Goal: Task Accomplishment & Management: Use online tool/utility

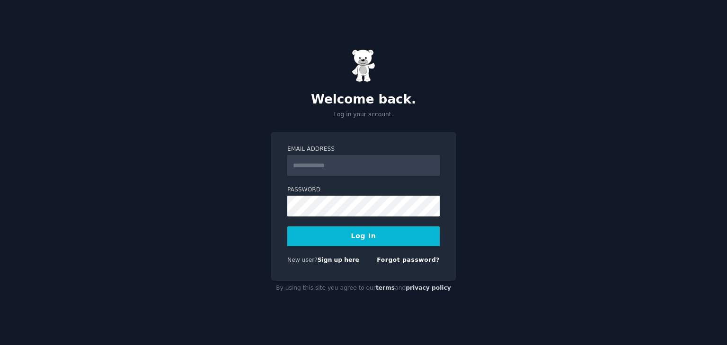
click at [332, 161] on input "Email Address" at bounding box center [363, 165] width 152 height 21
click at [337, 261] on link "Sign up here" at bounding box center [339, 260] width 42 height 7
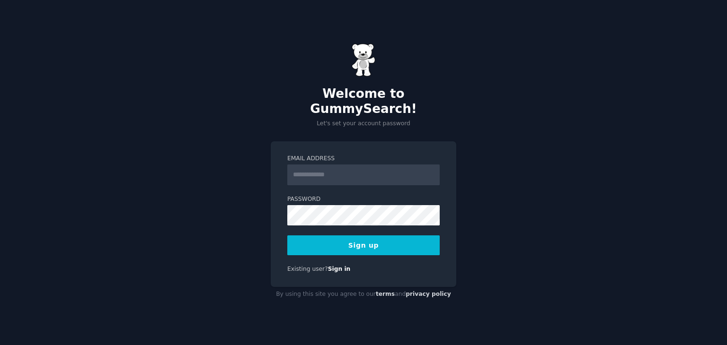
click at [356, 168] on input "Email Address" at bounding box center [363, 175] width 152 height 21
click at [186, 162] on div "Welcome to GummySearch! Let's set your account password Email Address Password …" at bounding box center [363, 172] width 727 height 345
click at [319, 165] on input "Email Address" at bounding box center [363, 175] width 152 height 21
type input "**********"
click at [353, 236] on button "Sign up" at bounding box center [363, 246] width 152 height 20
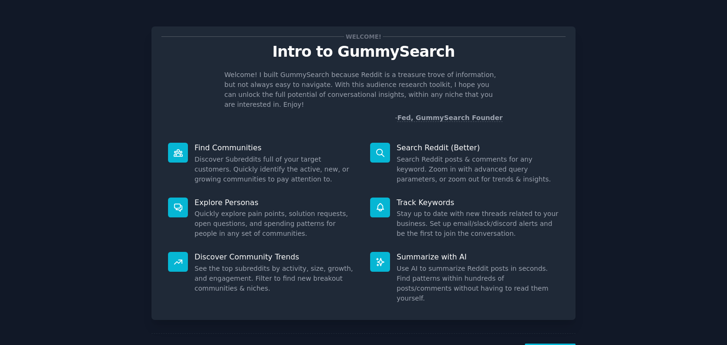
click at [422, 155] on dd "Search Reddit posts & comments for any keyword. Zoom in with advanced query par…" at bounding box center [478, 170] width 162 height 30
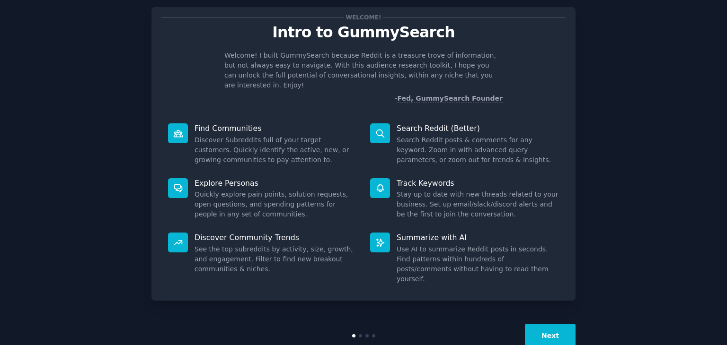
scroll to position [25, 0]
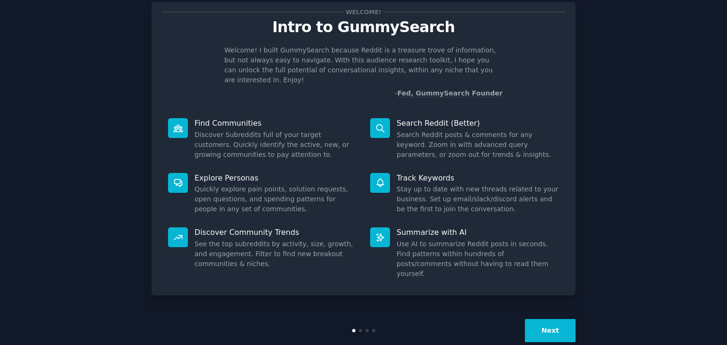
click at [547, 319] on button "Next" at bounding box center [550, 330] width 51 height 23
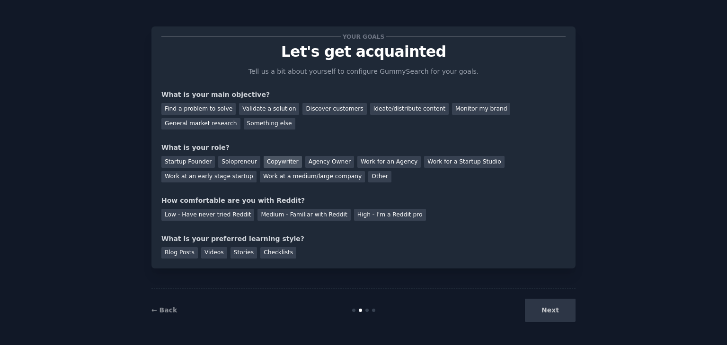
click at [272, 163] on div "Copywriter" at bounding box center [283, 162] width 38 height 12
click at [358, 160] on div "Work for an Agency" at bounding box center [388, 162] width 63 height 12
click at [264, 158] on div "Copywriter" at bounding box center [283, 162] width 38 height 12
click at [370, 108] on div "Ideate/distribute content" at bounding box center [409, 109] width 79 height 12
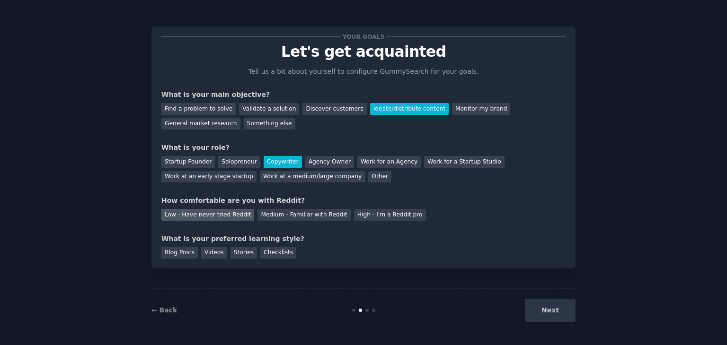
click at [220, 220] on div "Low - Have never tried Reddit" at bounding box center [207, 215] width 93 height 12
click at [172, 253] on div "Blog Posts" at bounding box center [179, 254] width 36 height 12
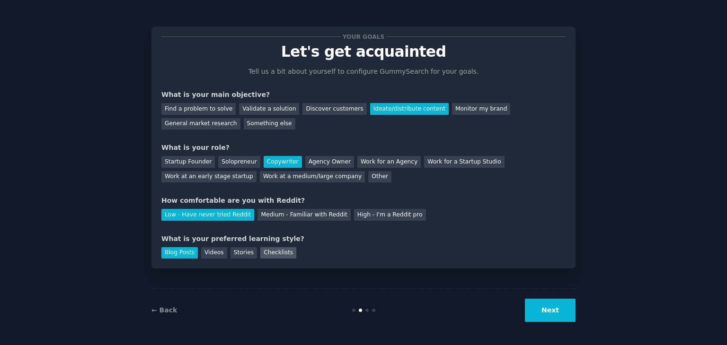
click at [273, 255] on div "Checklists" at bounding box center [278, 254] width 36 height 12
click at [180, 255] on div "Blog Posts" at bounding box center [179, 254] width 36 height 12
click at [556, 301] on button "Next" at bounding box center [550, 310] width 51 height 23
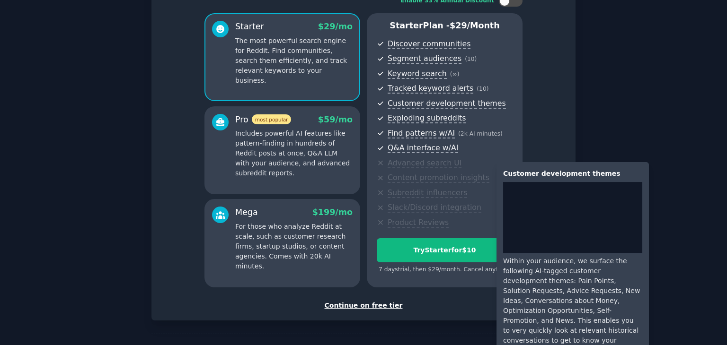
scroll to position [103, 0]
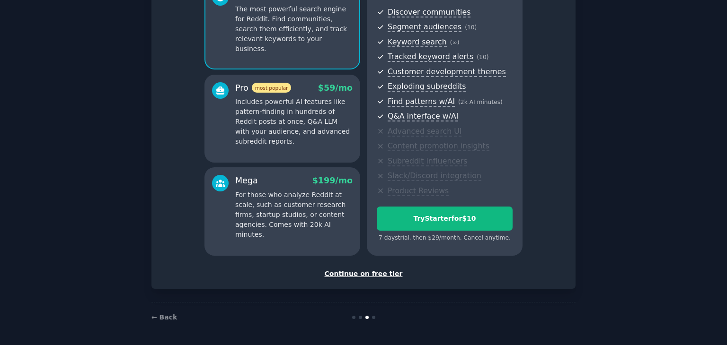
click at [372, 274] on div "Continue on free tier" at bounding box center [363, 274] width 404 height 10
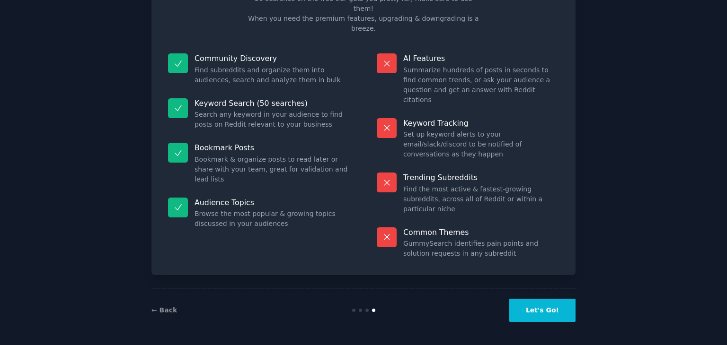
scroll to position [23, 0]
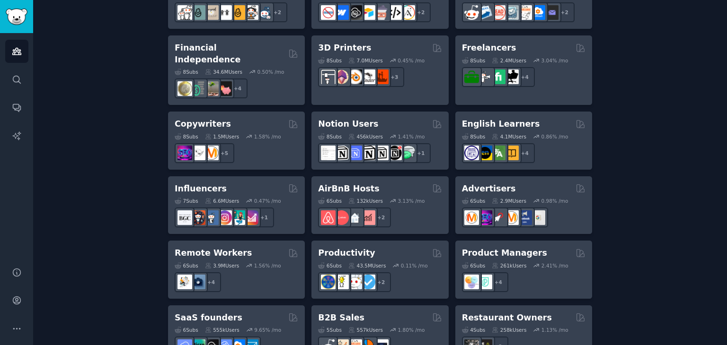
scroll to position [710, 0]
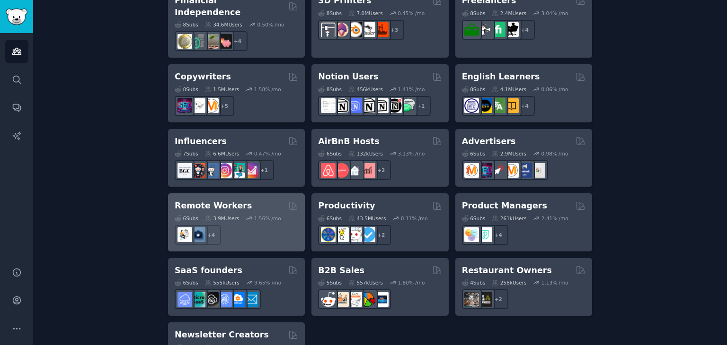
click at [204, 200] on h2 "Remote Workers" at bounding box center [213, 206] width 77 height 12
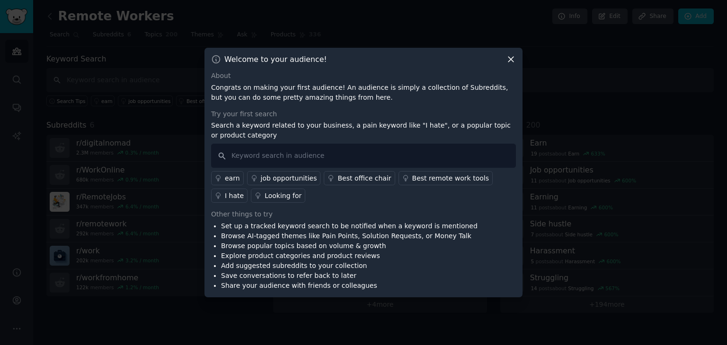
click at [508, 60] on icon at bounding box center [511, 59] width 10 height 10
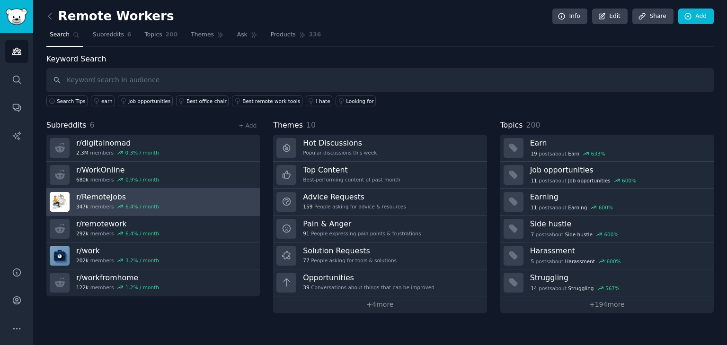
click at [100, 195] on h3 "r/ RemoteJobs" at bounding box center [117, 197] width 83 height 10
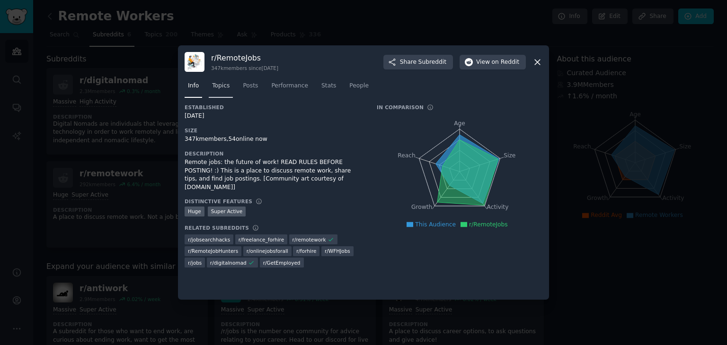
click at [227, 87] on span "Topics" at bounding box center [221, 86] width 18 height 9
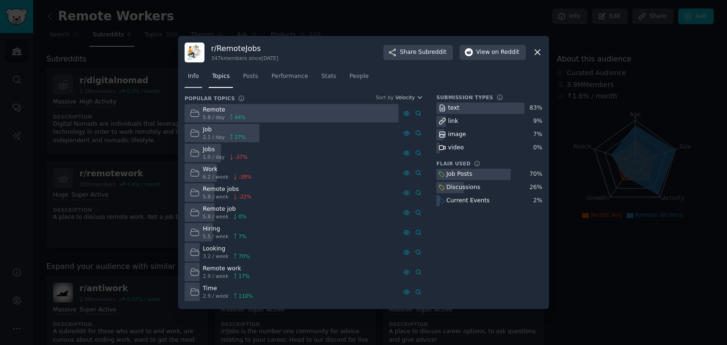
click at [188, 74] on span "Info" at bounding box center [193, 76] width 11 height 9
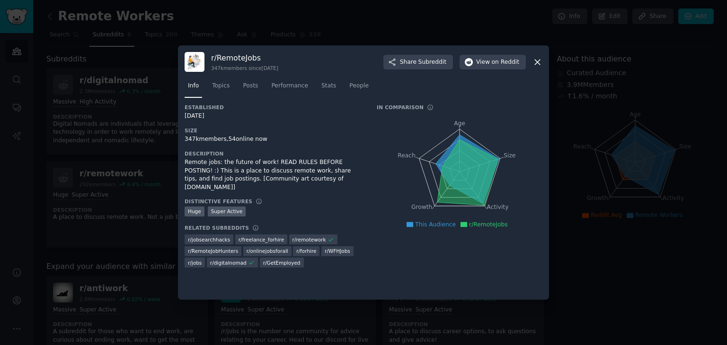
click at [541, 59] on icon at bounding box center [537, 62] width 10 height 10
click at [536, 60] on icon at bounding box center [537, 62] width 5 height 5
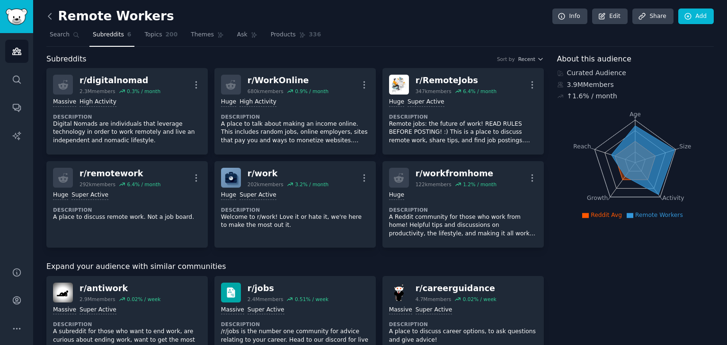
click at [48, 16] on icon at bounding box center [49, 16] width 3 height 6
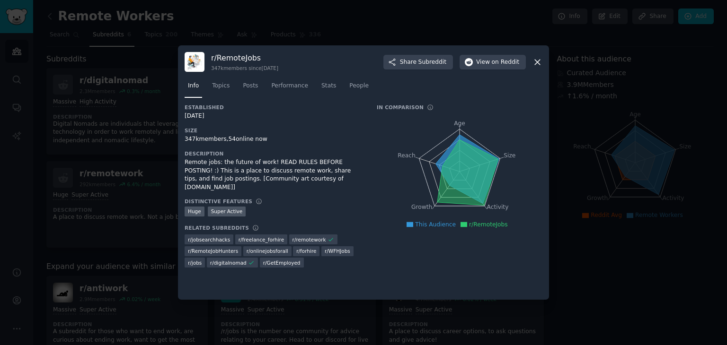
click at [538, 62] on icon at bounding box center [537, 62] width 10 height 10
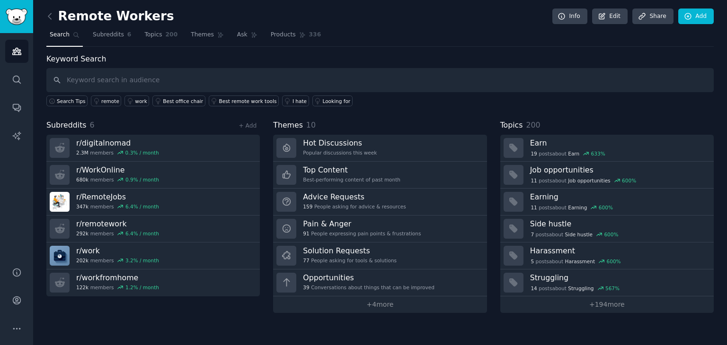
click at [173, 312] on div "Remote Workers Info Edit Share Add Search Subreddits 6 Topics 200 Themes Ask Pr…" at bounding box center [380, 172] width 694 height 345
click at [17, 17] on img "Sidebar" at bounding box center [17, 17] width 22 height 17
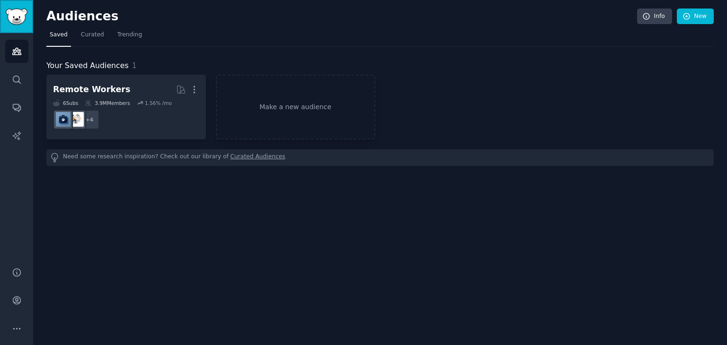
click at [17, 17] on img "Sidebar" at bounding box center [17, 17] width 22 height 17
click at [19, 297] on icon "Sidebar" at bounding box center [17, 301] width 8 height 8
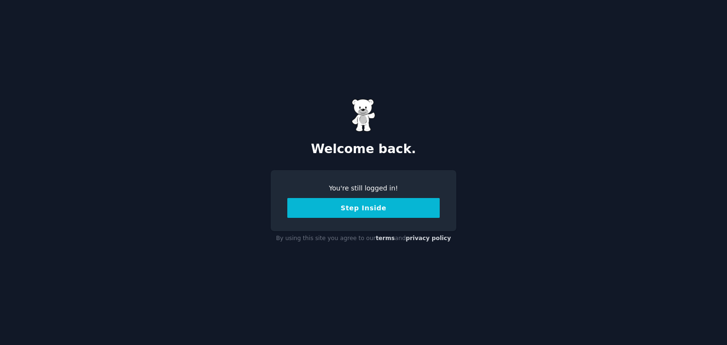
click at [339, 211] on button "Step Inside" at bounding box center [363, 208] width 152 height 20
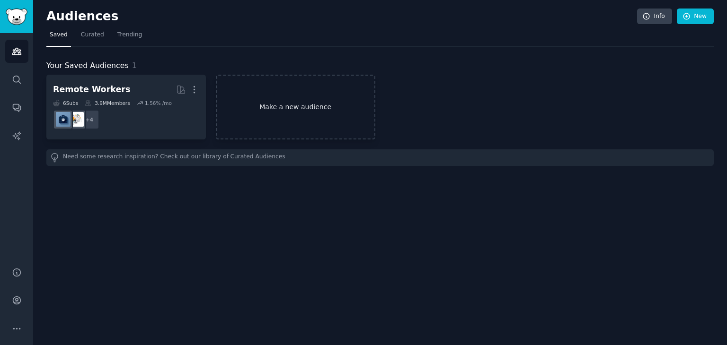
click at [284, 108] on link "Make a new audience" at bounding box center [295, 107] width 159 height 65
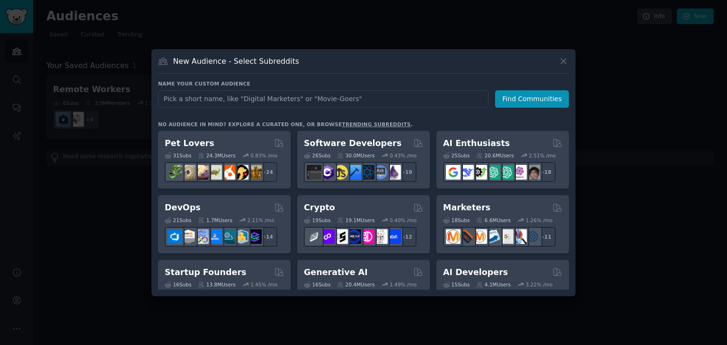
click at [268, 101] on input "text" at bounding box center [323, 99] width 330 height 18
click at [208, 102] on input "text" at bounding box center [323, 99] width 330 height 18
type input "career development"
click at [526, 98] on button "Find Communities" at bounding box center [532, 99] width 74 height 18
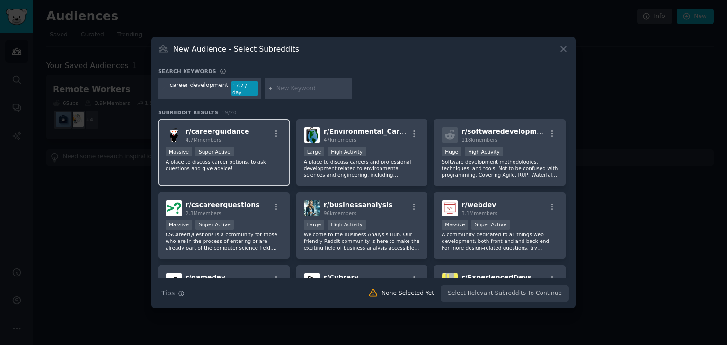
click at [218, 128] on span "r/ careerguidance" at bounding box center [218, 132] width 64 height 8
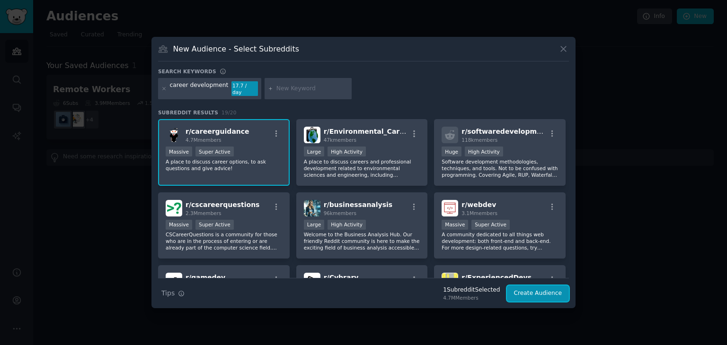
click at [529, 290] on button "Create Audience" at bounding box center [538, 294] width 62 height 16
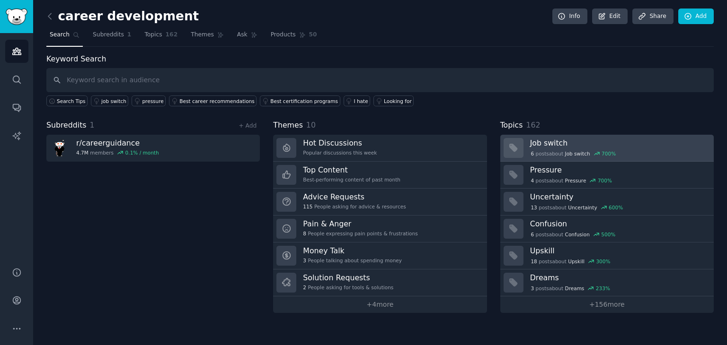
click at [547, 139] on h3 "Job switch" at bounding box center [618, 143] width 177 height 10
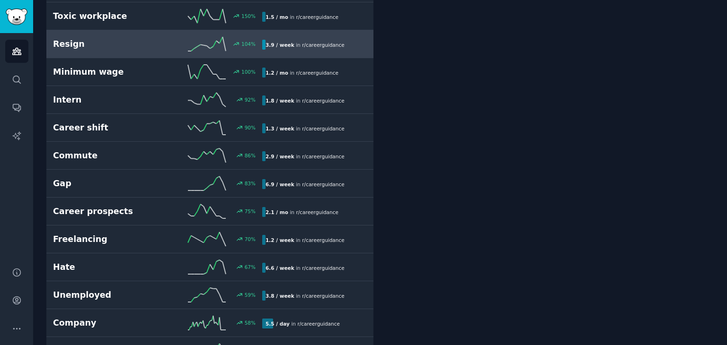
scroll to position [473, 0]
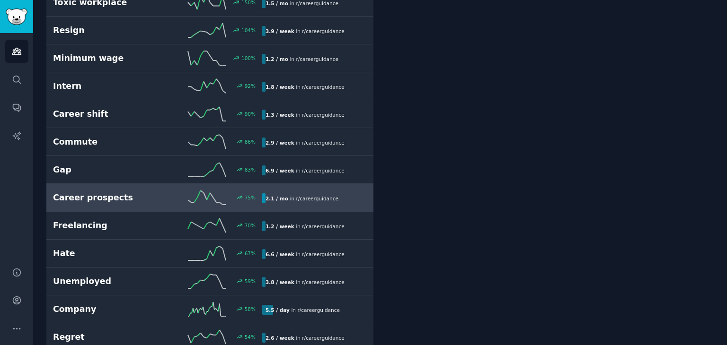
click at [102, 198] on h2 "Career prospects" at bounding box center [105, 198] width 105 height 12
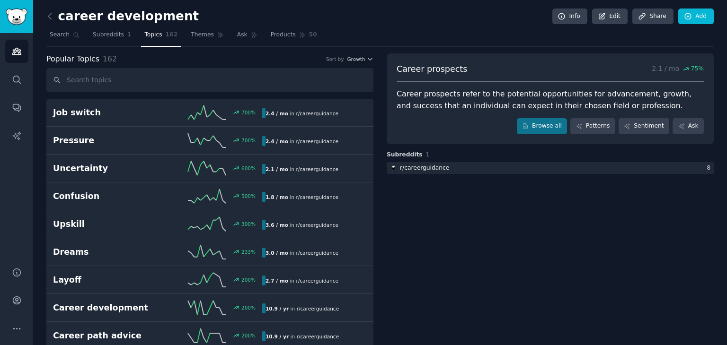
click at [449, 105] on div "Career prospects refer to the potential opportunities for advancement, growth, …" at bounding box center [550, 100] width 307 height 23
click at [115, 44] on link "Subreddits 1" at bounding box center [111, 36] width 45 height 19
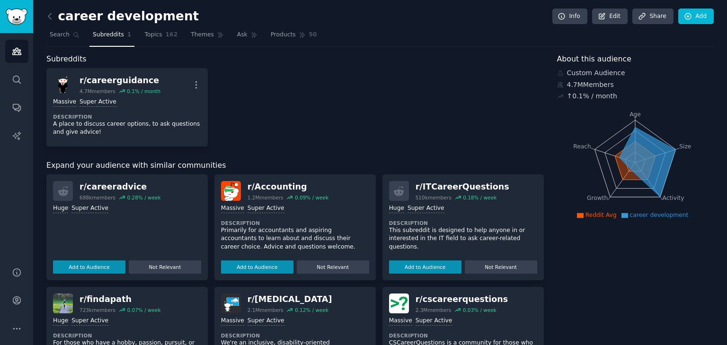
click at [97, 195] on div "688k members" at bounding box center [98, 198] width 36 height 7
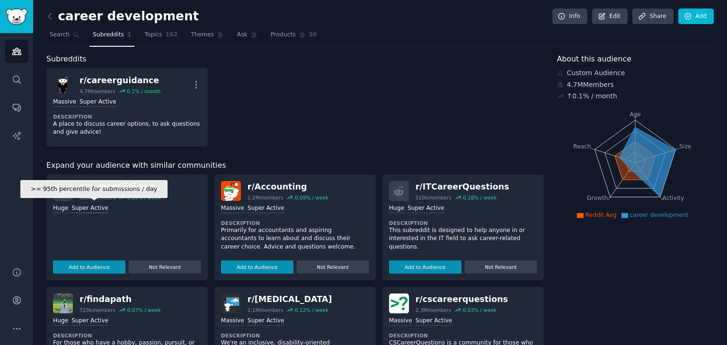
click at [79, 206] on div "Super Active" at bounding box center [89, 208] width 37 height 9
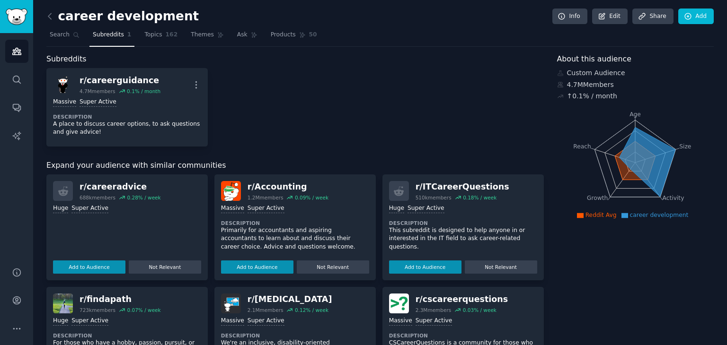
click at [427, 187] on div "r/ ITCareerQuestions" at bounding box center [463, 187] width 94 height 12
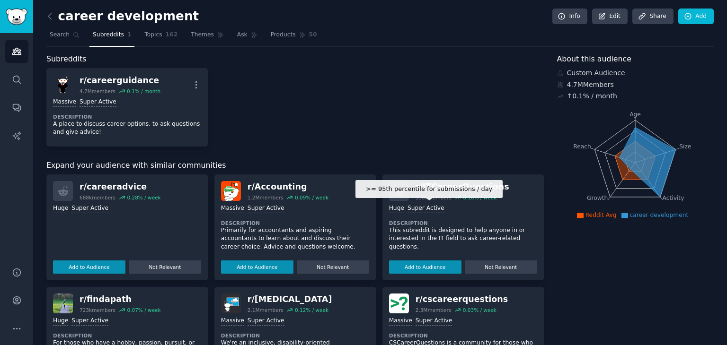
click at [407, 209] on div "Super Active" at bounding box center [425, 208] width 37 height 9
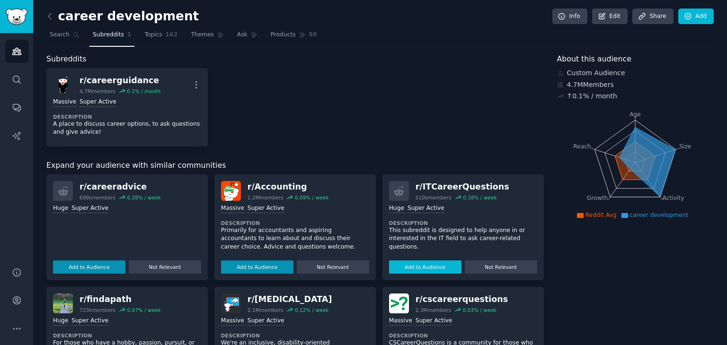
click at [432, 269] on button "Add to Audience" at bounding box center [425, 267] width 72 height 13
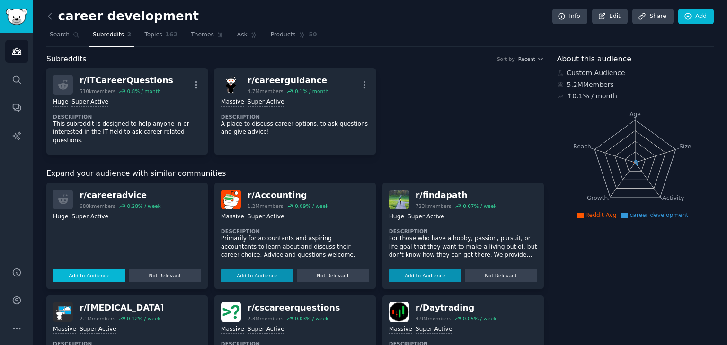
click at [100, 269] on button "Add to Audience" at bounding box center [89, 275] width 72 height 13
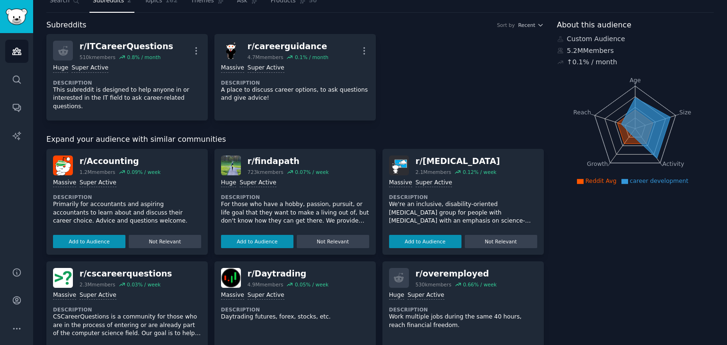
scroll to position [142, 0]
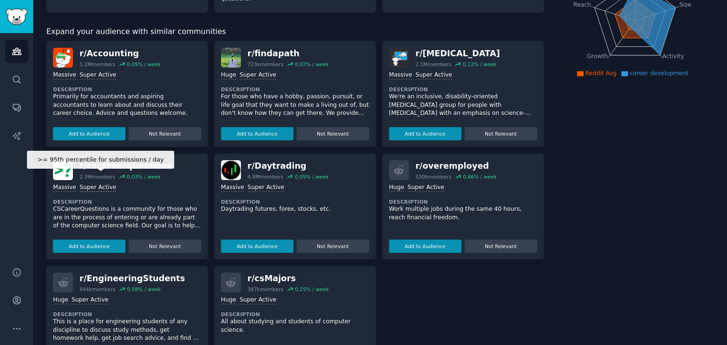
click at [80, 184] on div "Super Active" at bounding box center [98, 188] width 37 height 9
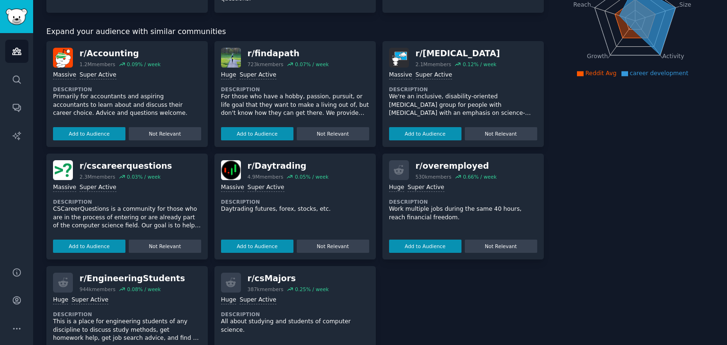
click at [119, 160] on div "r/ cscareerquestions" at bounding box center [126, 166] width 93 height 12
click at [106, 240] on button "Add to Audience" at bounding box center [89, 246] width 72 height 13
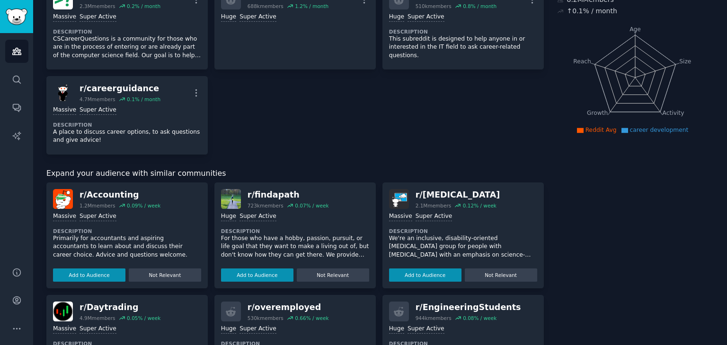
scroll to position [0, 0]
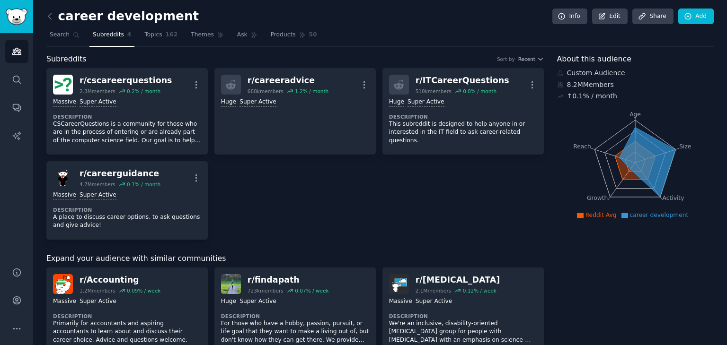
click at [626, 214] on icon at bounding box center [624, 215] width 7 height 5
click at [661, 217] on span "career development" at bounding box center [659, 215] width 59 height 7
click at [630, 146] on icon at bounding box center [647, 162] width 56 height 70
click at [156, 35] on link "Topics 162" at bounding box center [161, 36] width 40 height 19
click at [155, 37] on link "Topics 162" at bounding box center [161, 36] width 40 height 19
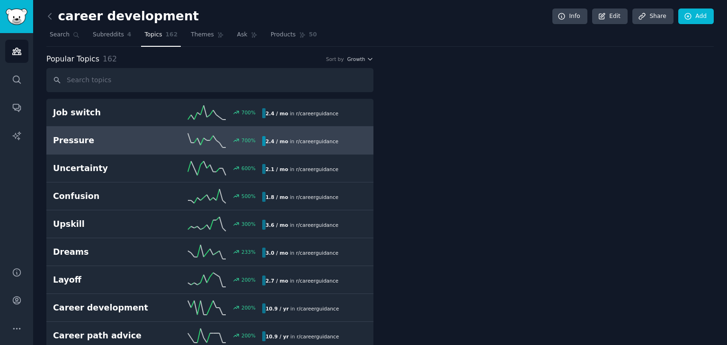
click at [102, 136] on h2 "Pressure" at bounding box center [105, 141] width 105 height 12
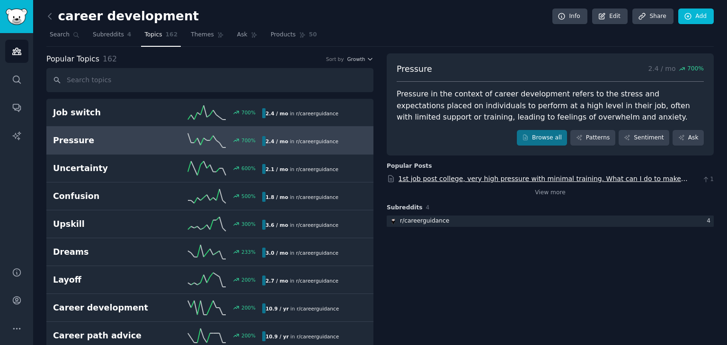
click at [549, 177] on link "1st job post college, very high pressure with minimal training. What can I do t…" at bounding box center [542, 184] width 289 height 18
click at [443, 224] on div "r/ careerguidance" at bounding box center [419, 222] width 64 height 12
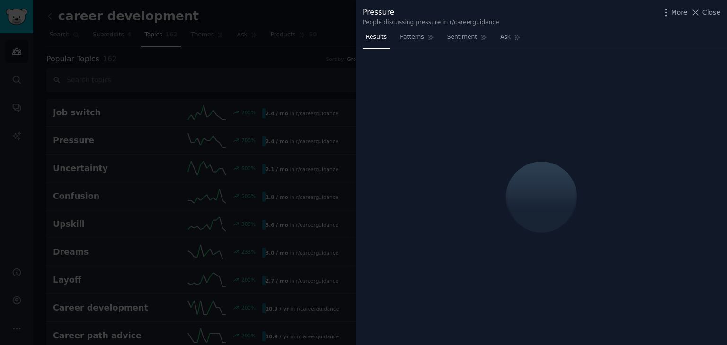
click at [698, 13] on icon at bounding box center [695, 12] width 5 height 5
click at [695, 10] on link "Add" at bounding box center [695, 17] width 35 height 16
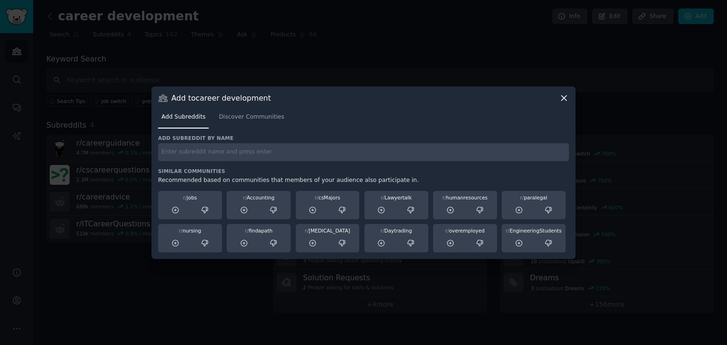
click at [562, 96] on icon at bounding box center [563, 98] width 5 height 5
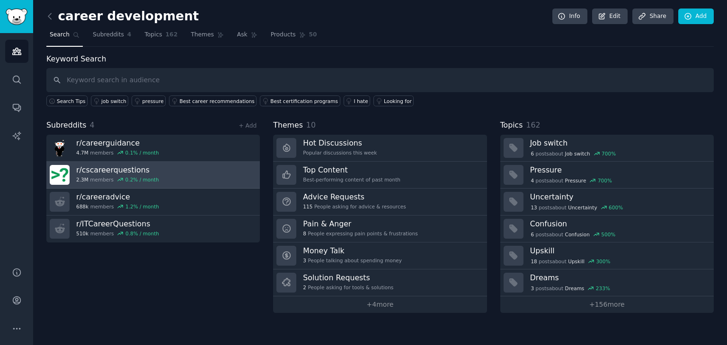
click at [134, 169] on h3 "r/ cscareerquestions" at bounding box center [117, 170] width 83 height 10
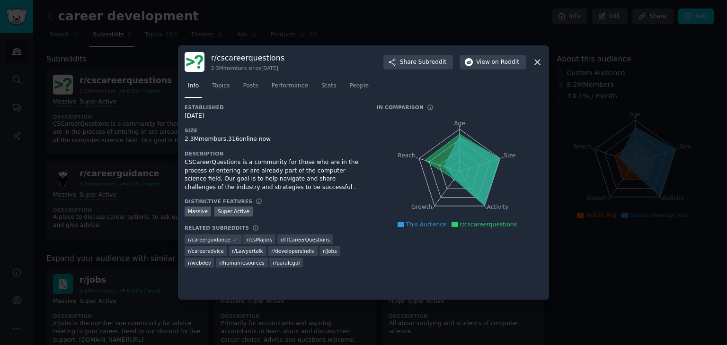
click at [533, 65] on icon at bounding box center [537, 62] width 10 height 10
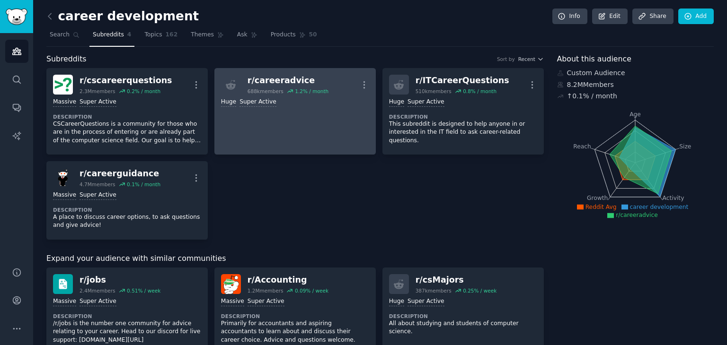
click at [271, 77] on div "r/ careeradvice" at bounding box center [288, 81] width 81 height 12
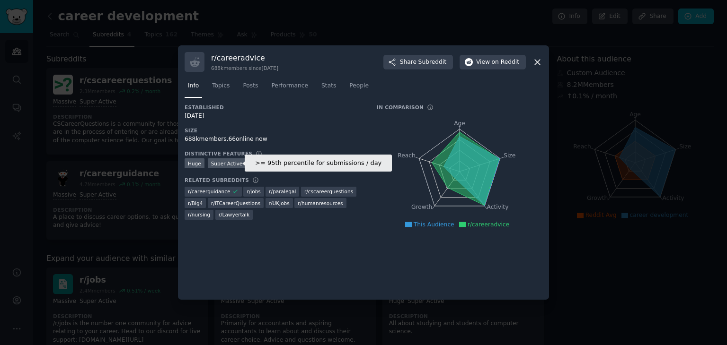
click at [218, 164] on div "Super Active" at bounding box center [227, 164] width 38 height 10
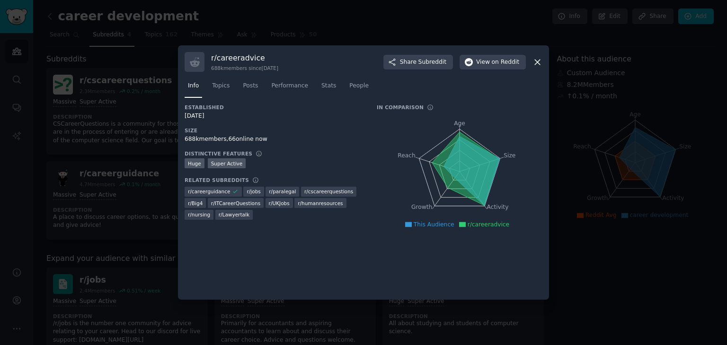
click at [414, 190] on icon "Age Size Activity Growth Reach" at bounding box center [460, 171] width 166 height 119
click at [538, 62] on icon at bounding box center [537, 62] width 5 height 5
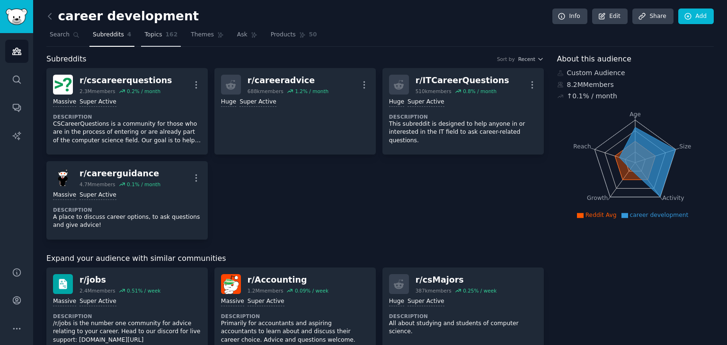
click at [149, 37] on span "Topics" at bounding box center [153, 35] width 18 height 9
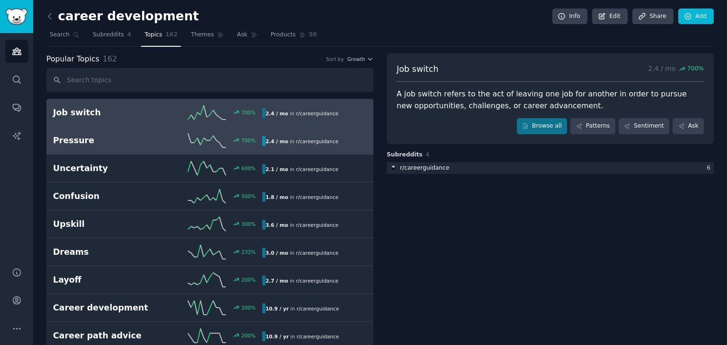
click at [92, 144] on h2 "Pressure" at bounding box center [105, 141] width 105 height 12
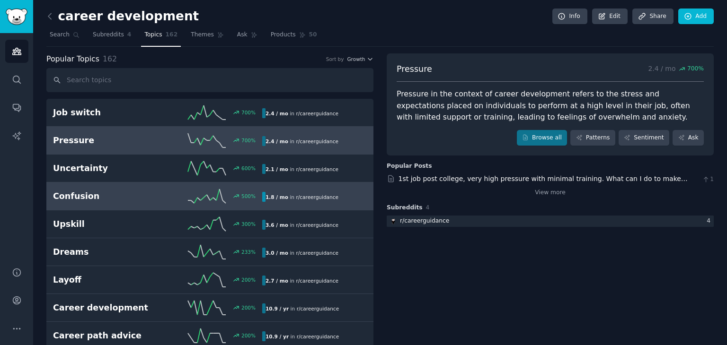
click at [97, 193] on h2 "Confusion" at bounding box center [105, 197] width 105 height 12
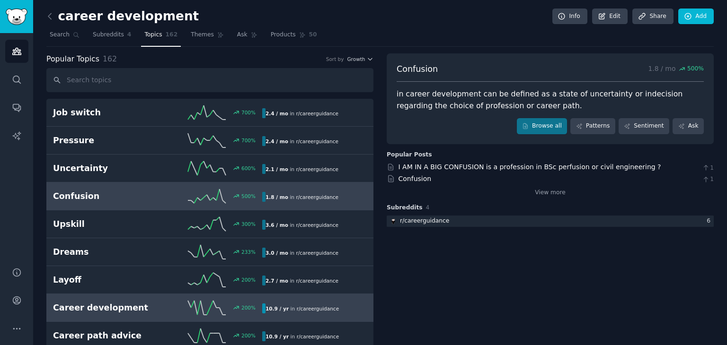
click at [89, 309] on h2 "Career development" at bounding box center [105, 308] width 105 height 12
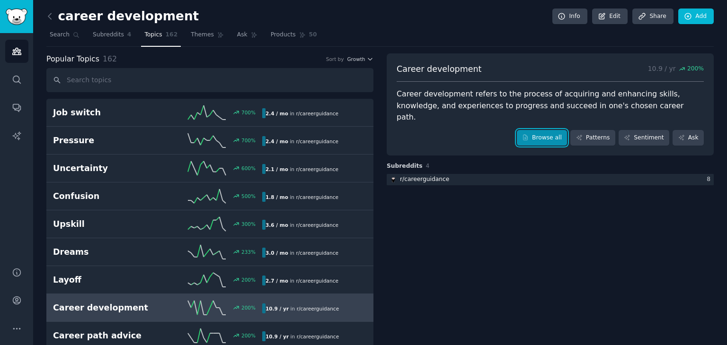
click at [545, 130] on link "Browse all" at bounding box center [542, 138] width 51 height 16
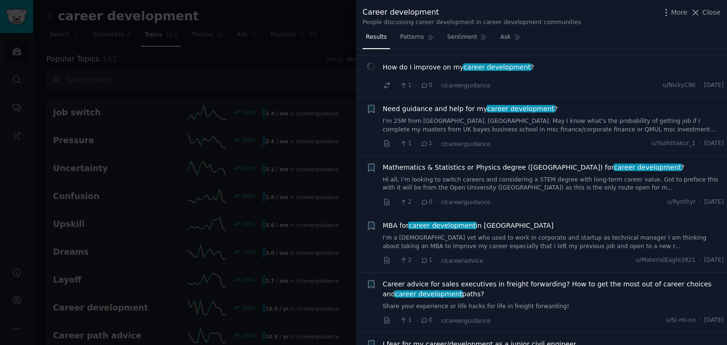
scroll to position [237, 0]
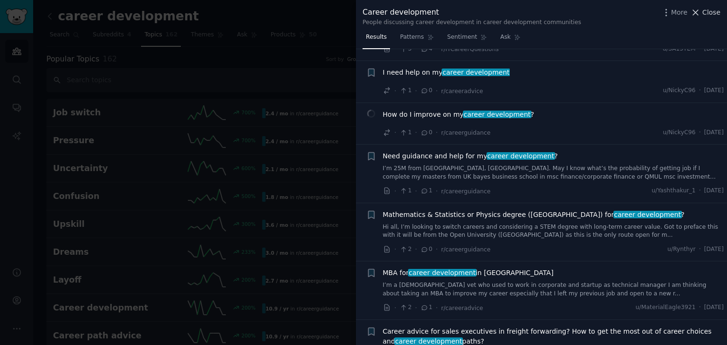
click at [706, 13] on span "Close" at bounding box center [711, 13] width 18 height 10
click at [709, 9] on link "Add" at bounding box center [695, 17] width 35 height 16
